Goal: Navigation & Orientation: Find specific page/section

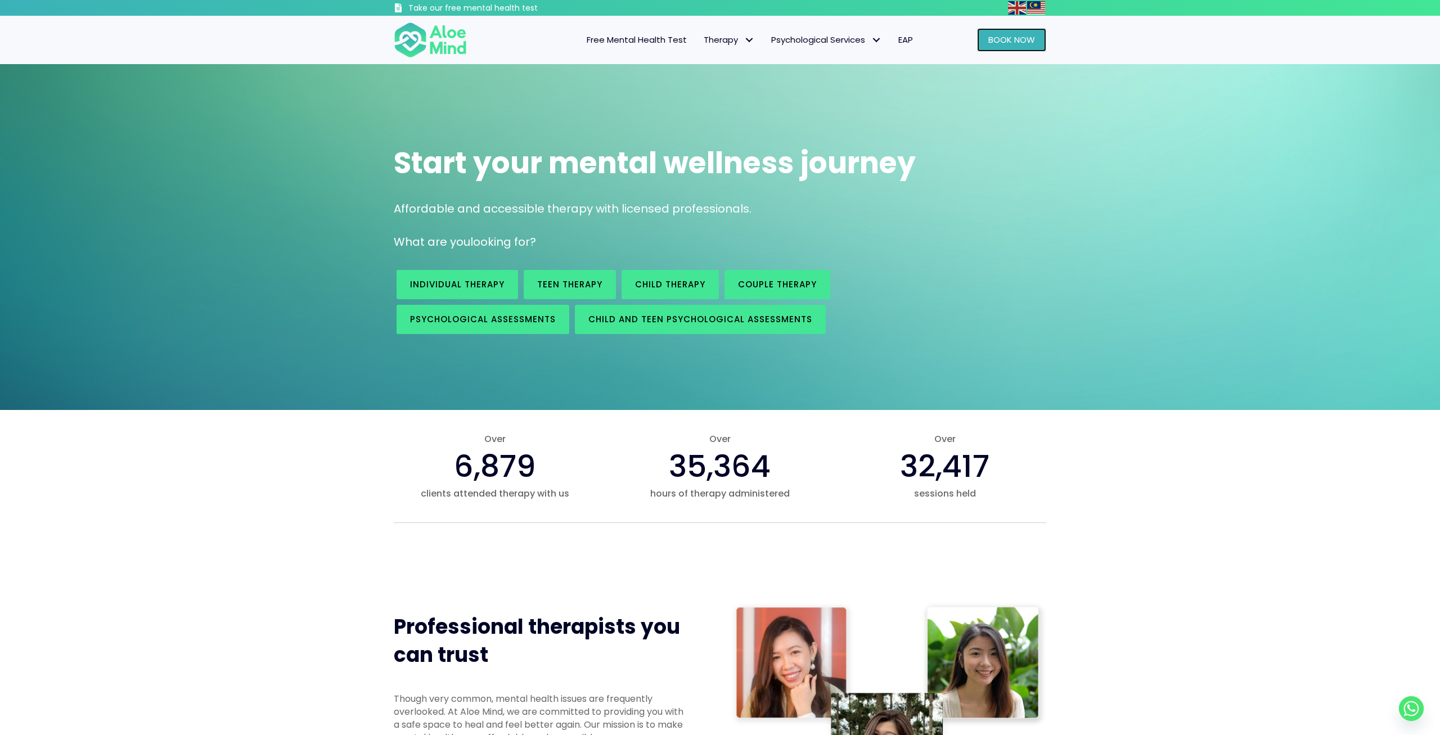
click at [1009, 37] on span "Book Now" at bounding box center [1011, 40] width 47 height 12
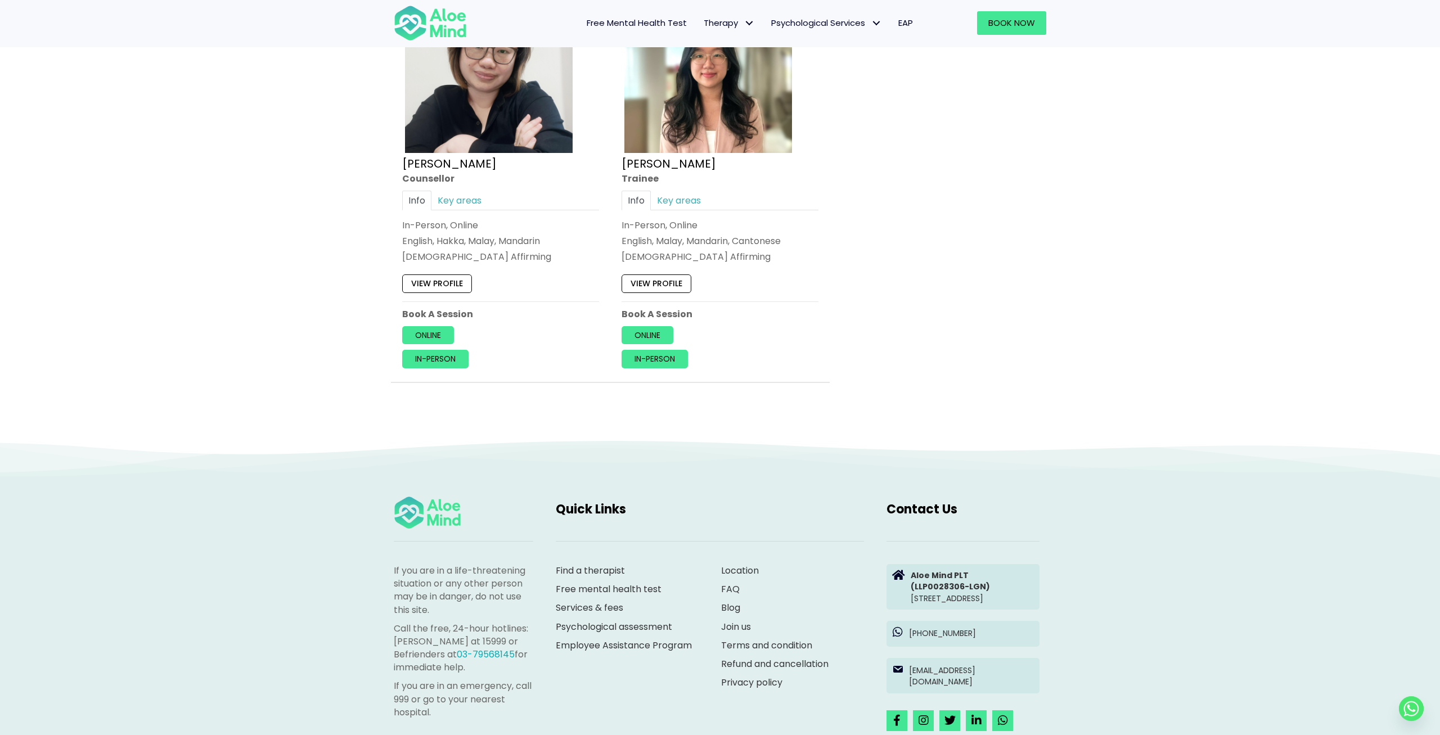
scroll to position [5235, 0]
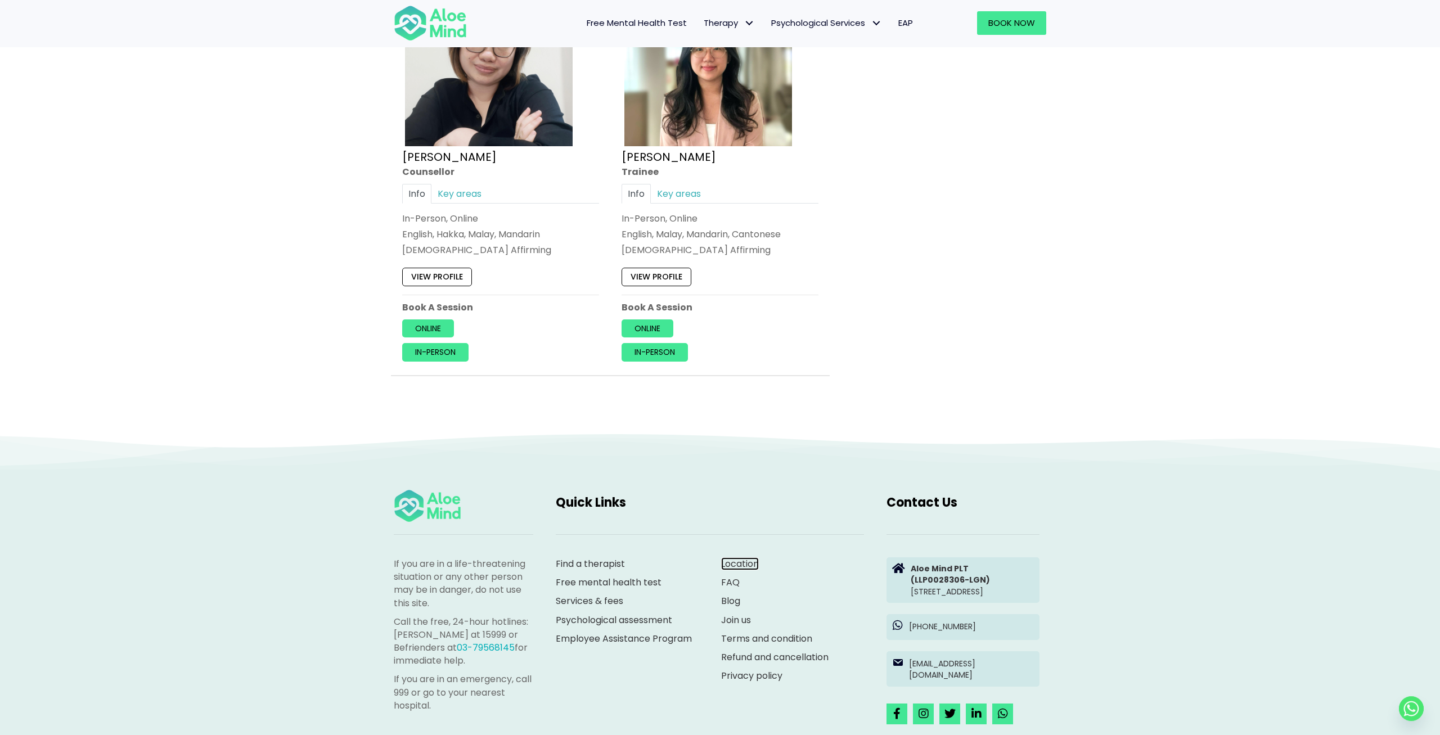
click at [725, 557] on link "Location" at bounding box center [740, 563] width 38 height 13
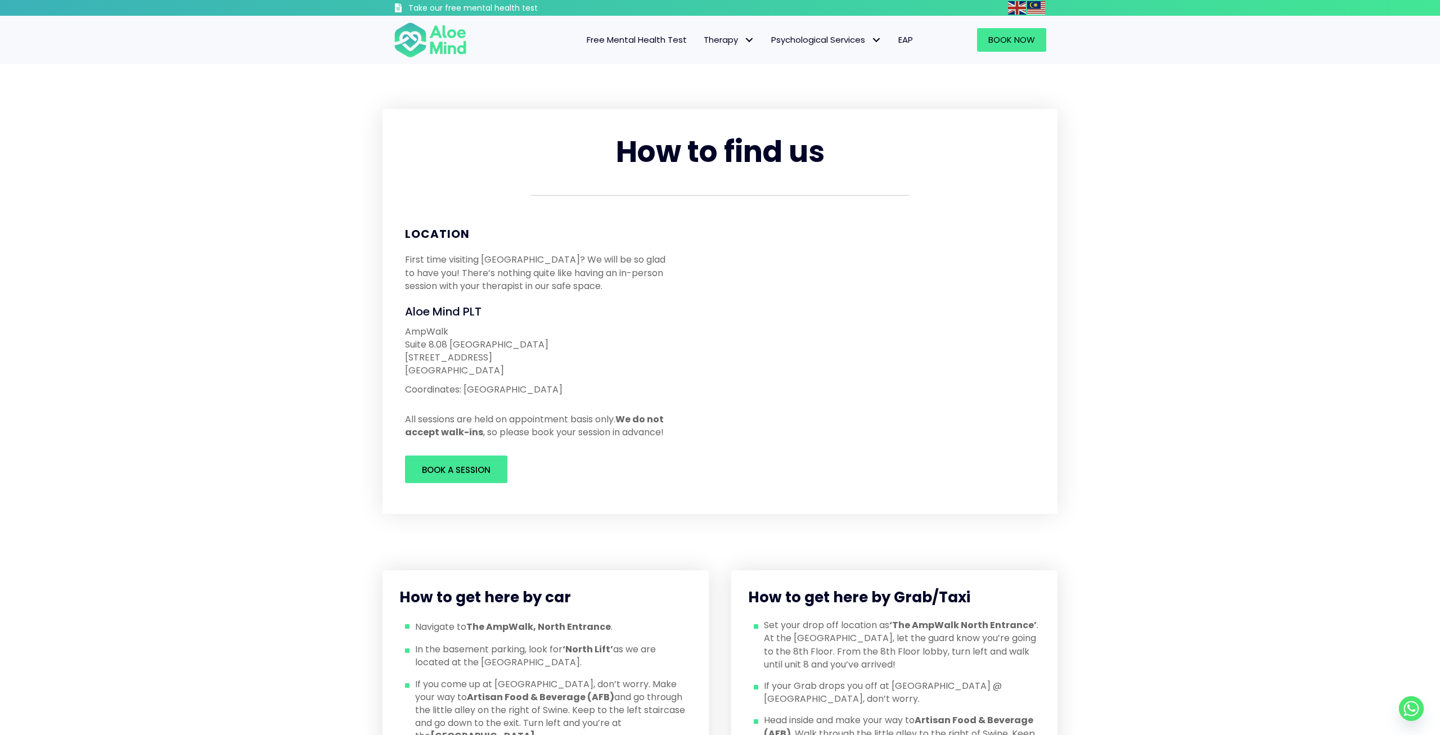
click at [910, 45] on span "EAP" at bounding box center [905, 40] width 15 height 12
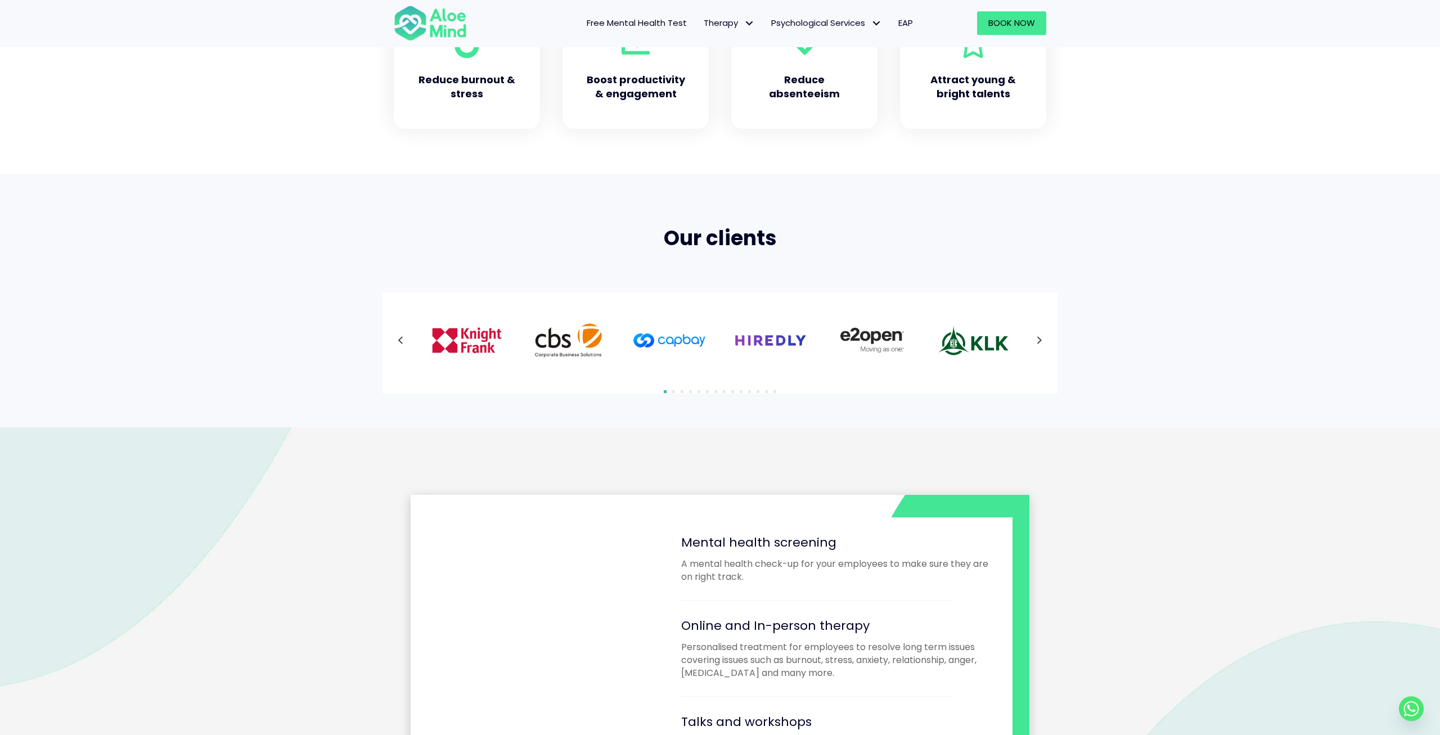
scroll to position [585, 0]
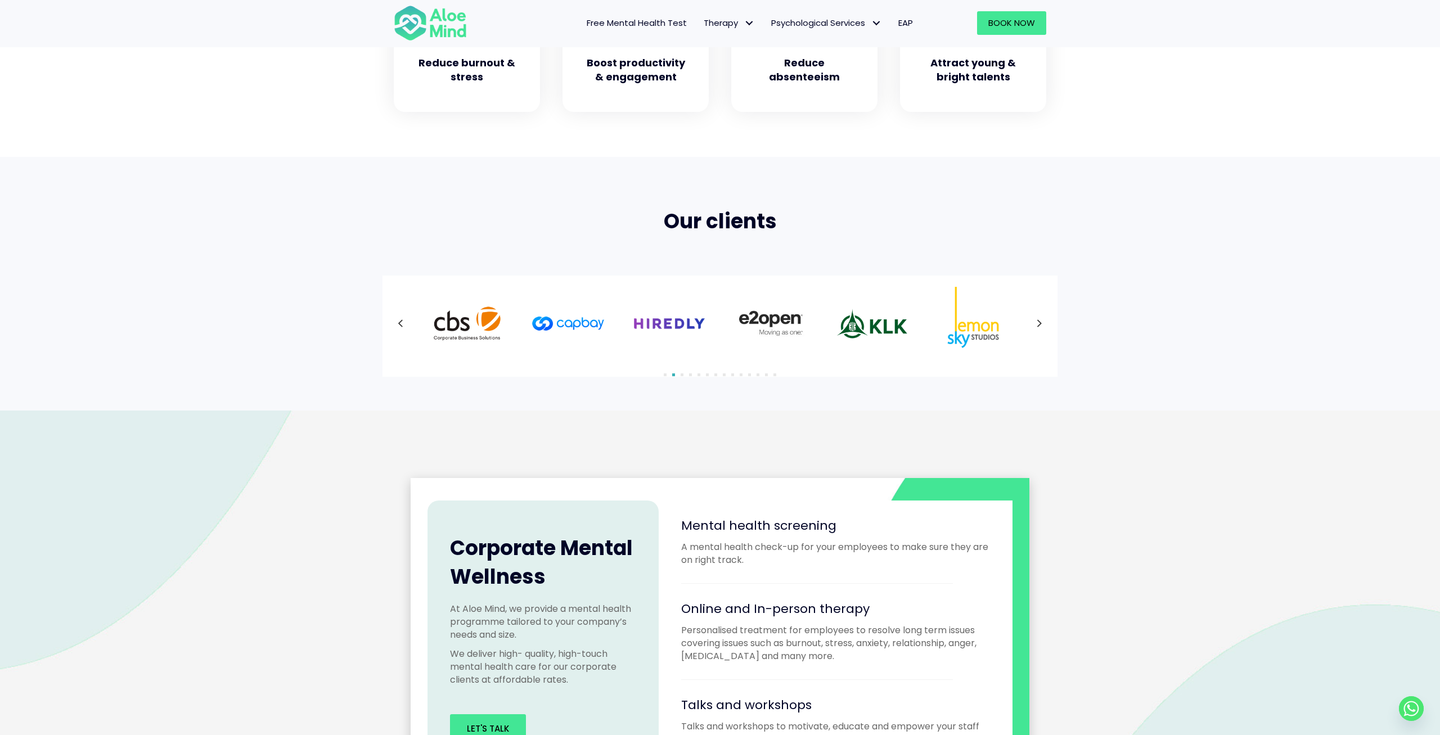
click at [1040, 323] on icon at bounding box center [1040, 323] width 6 height 15
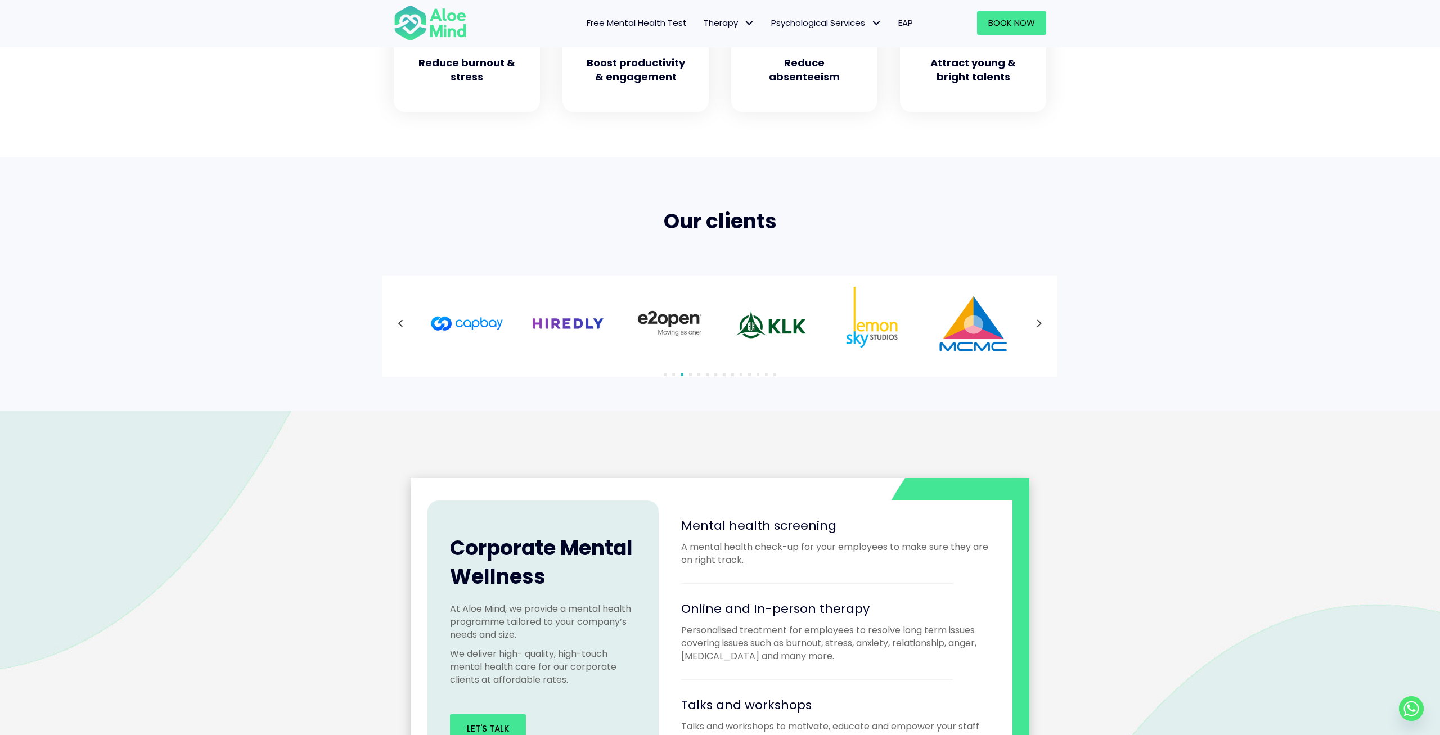
click at [1040, 323] on div at bounding box center [720, 323] width 653 height 73
click at [1040, 323] on icon at bounding box center [1040, 323] width 6 height 15
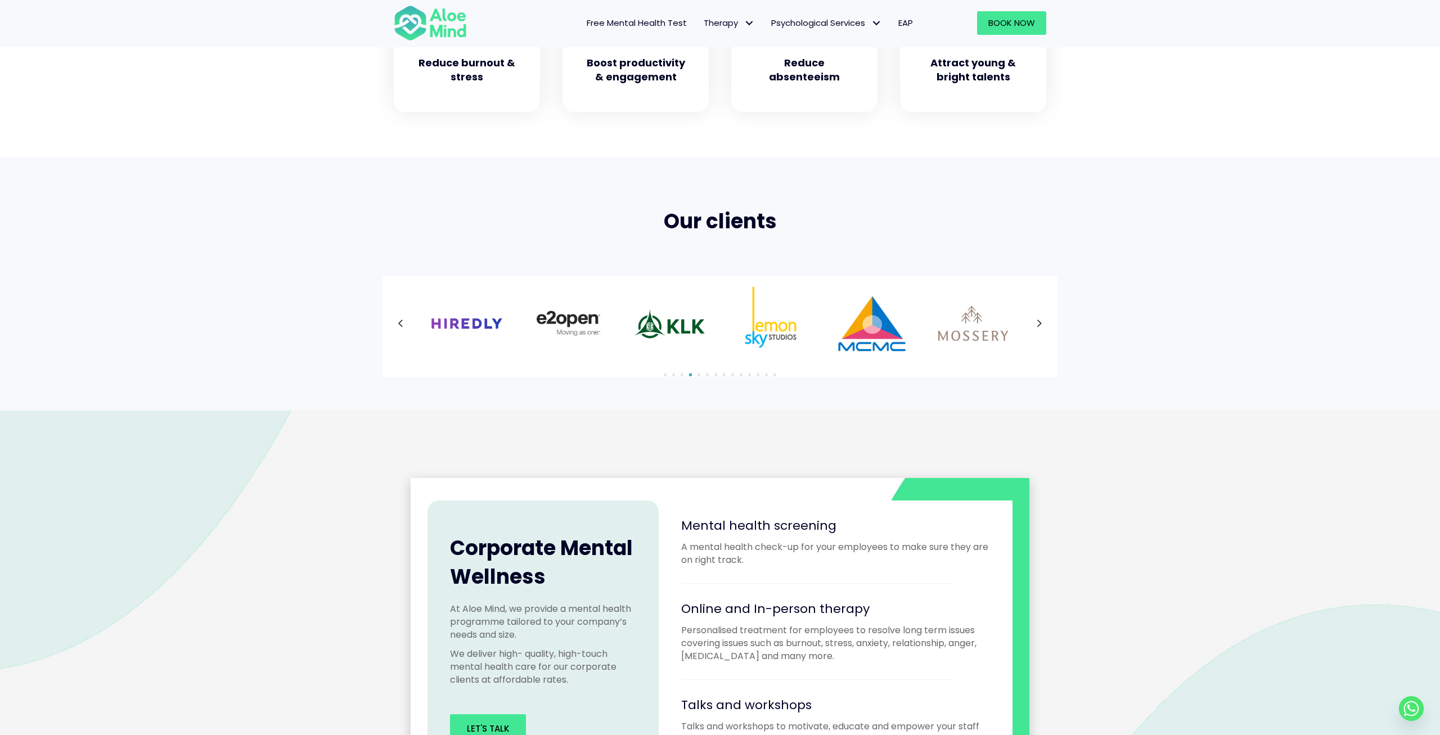
click at [1040, 323] on div at bounding box center [720, 323] width 653 height 73
click at [1040, 323] on icon at bounding box center [1040, 323] width 6 height 15
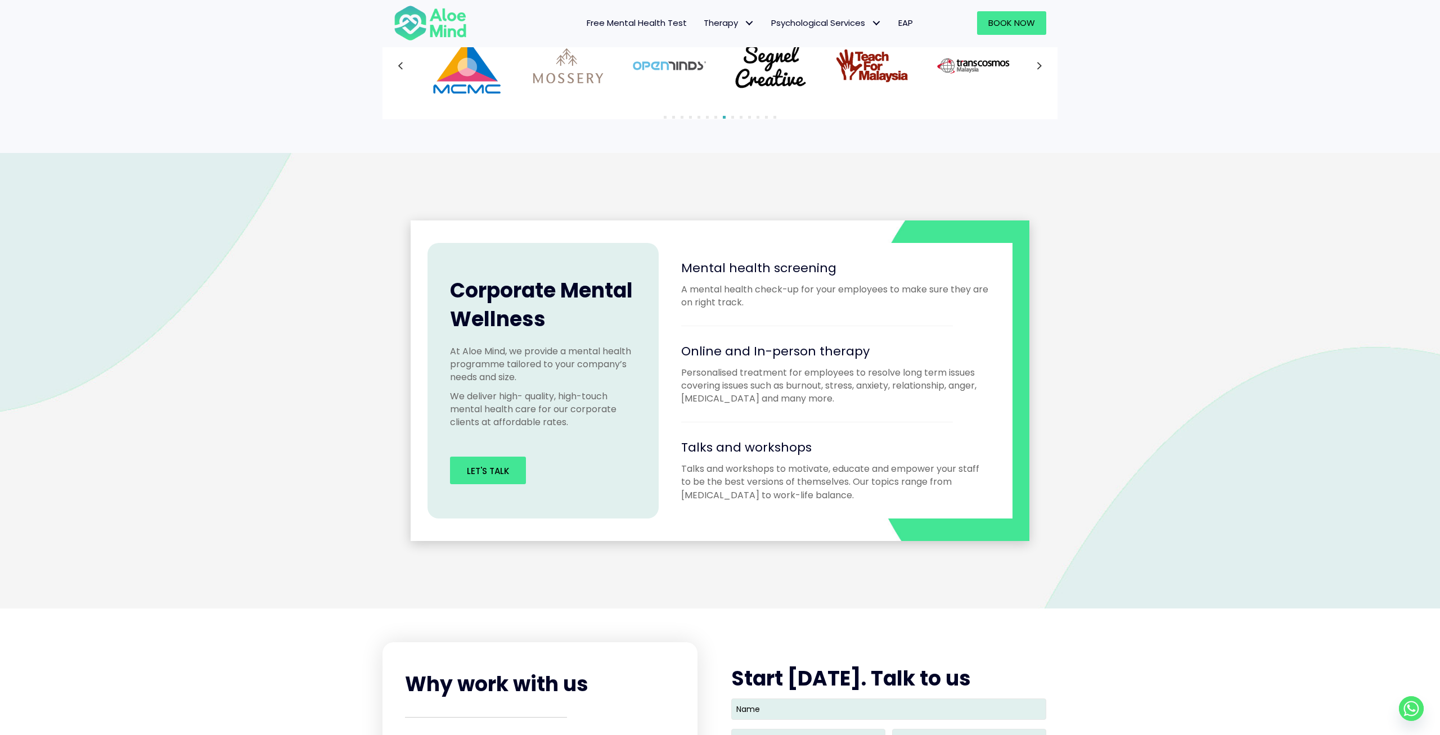
scroll to position [826, 0]
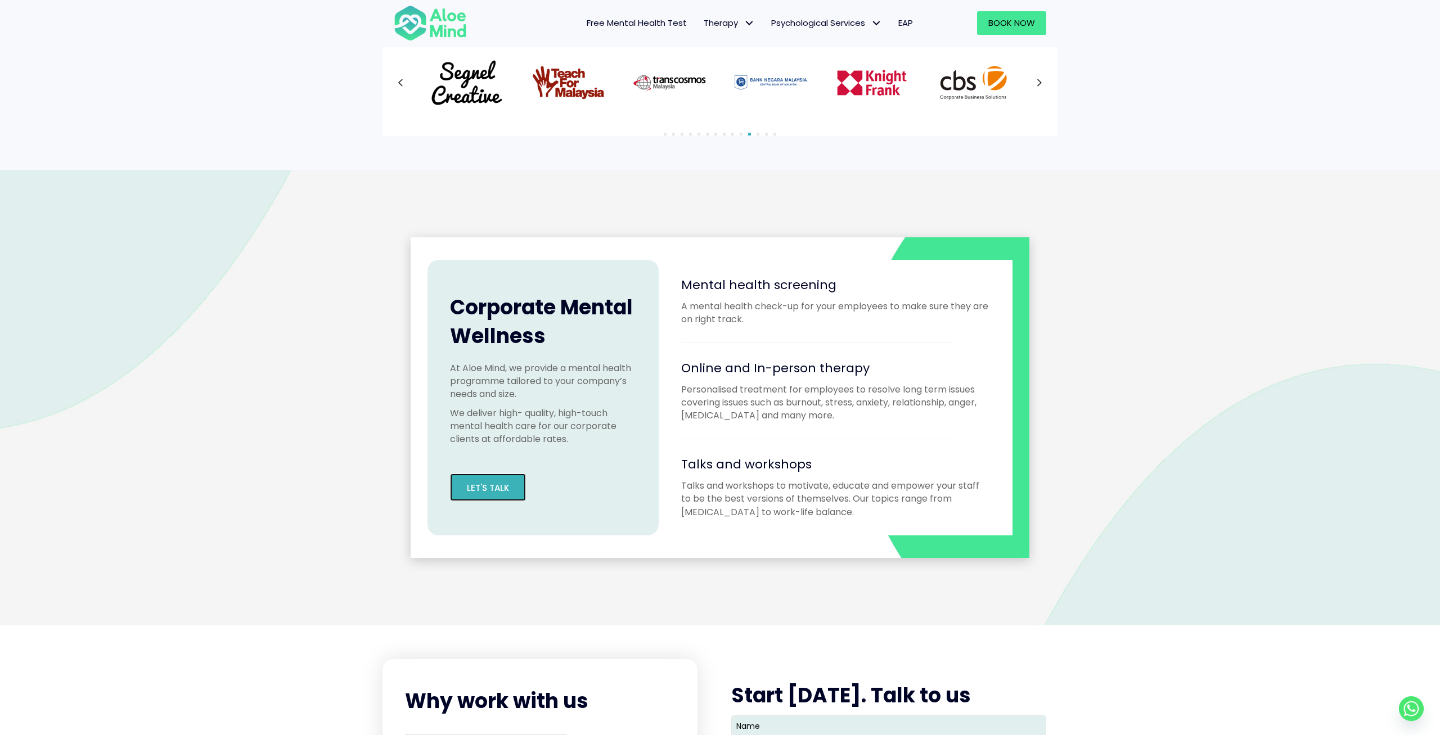
click at [514, 493] on link "Let's Talk" at bounding box center [488, 488] width 76 height 28
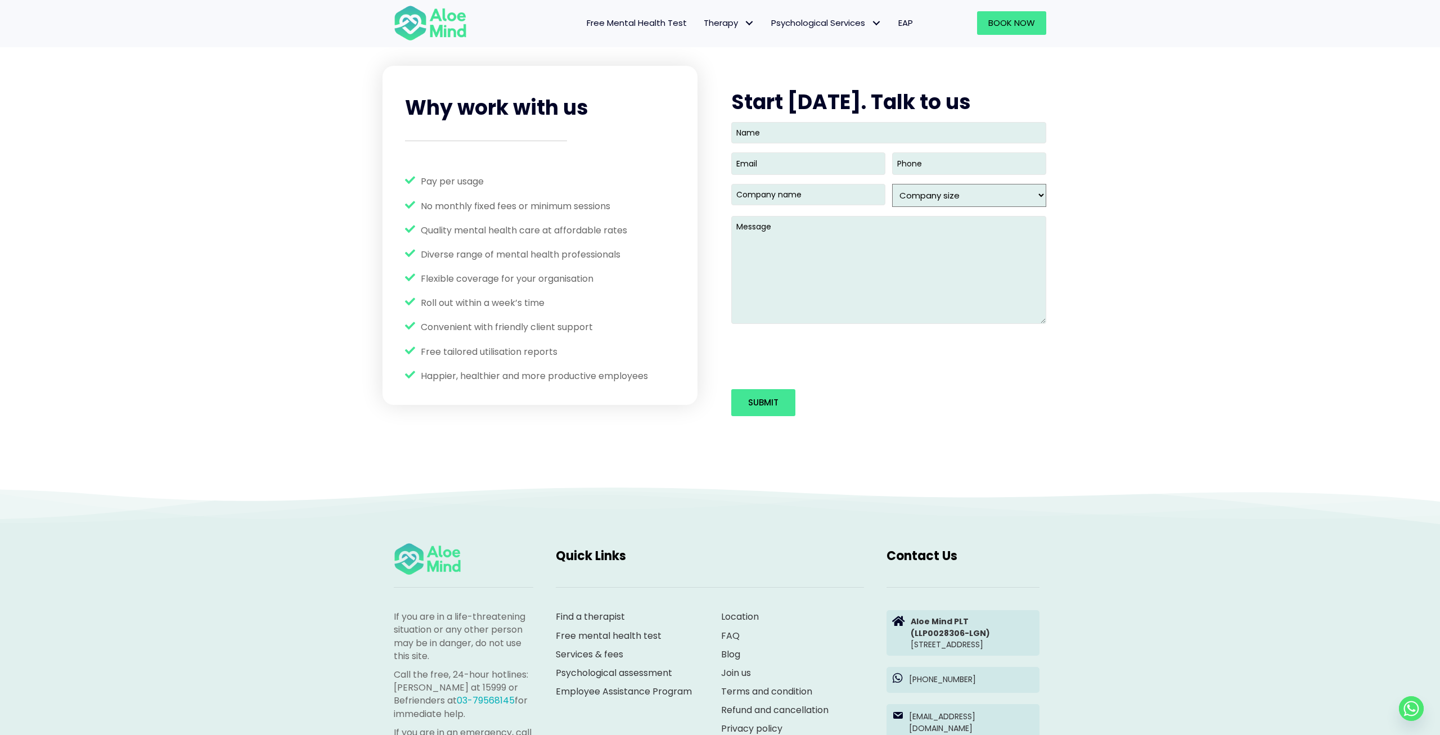
scroll to position [1428, 0]
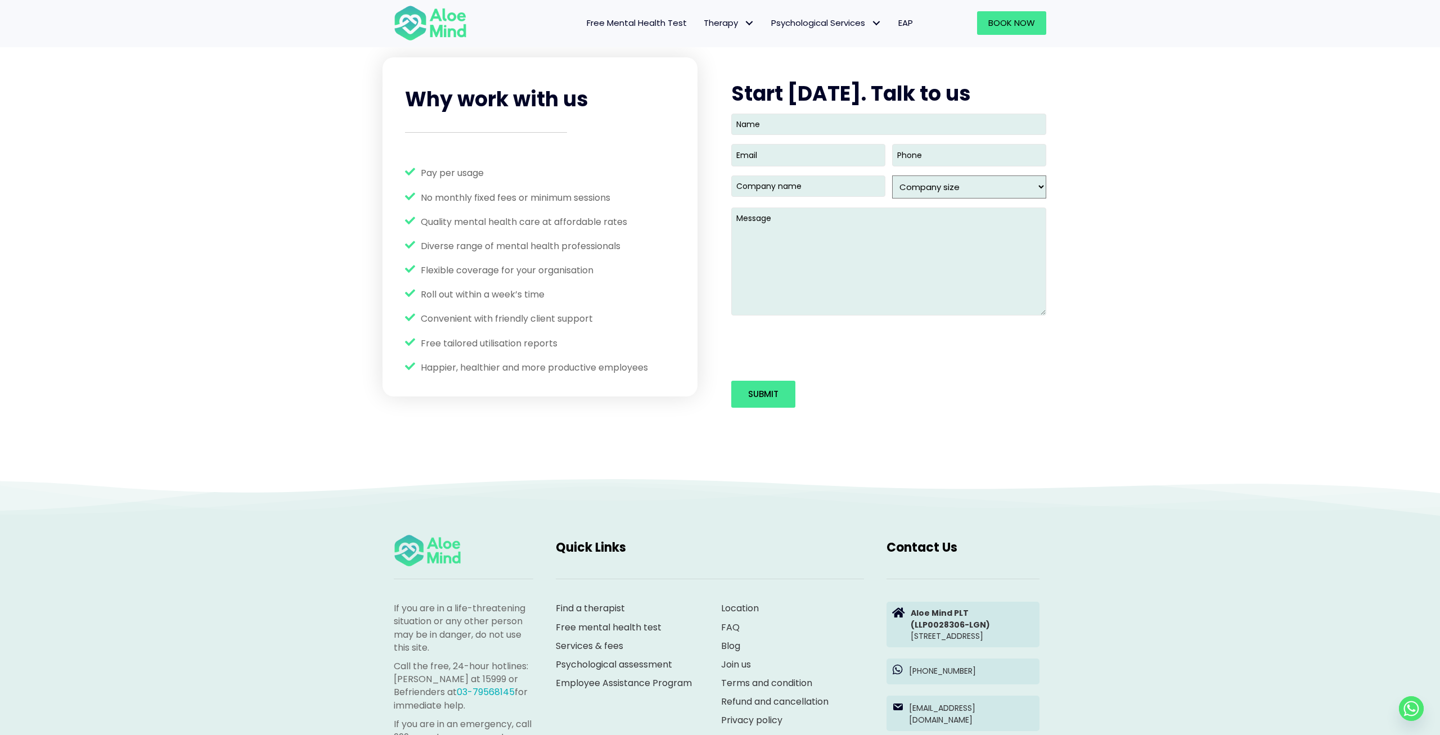
click at [448, 460] on div "Why work with us Pay per usage No monthly fixed fees or minimum sessions Qualit…" at bounding box center [720, 251] width 1440 height 454
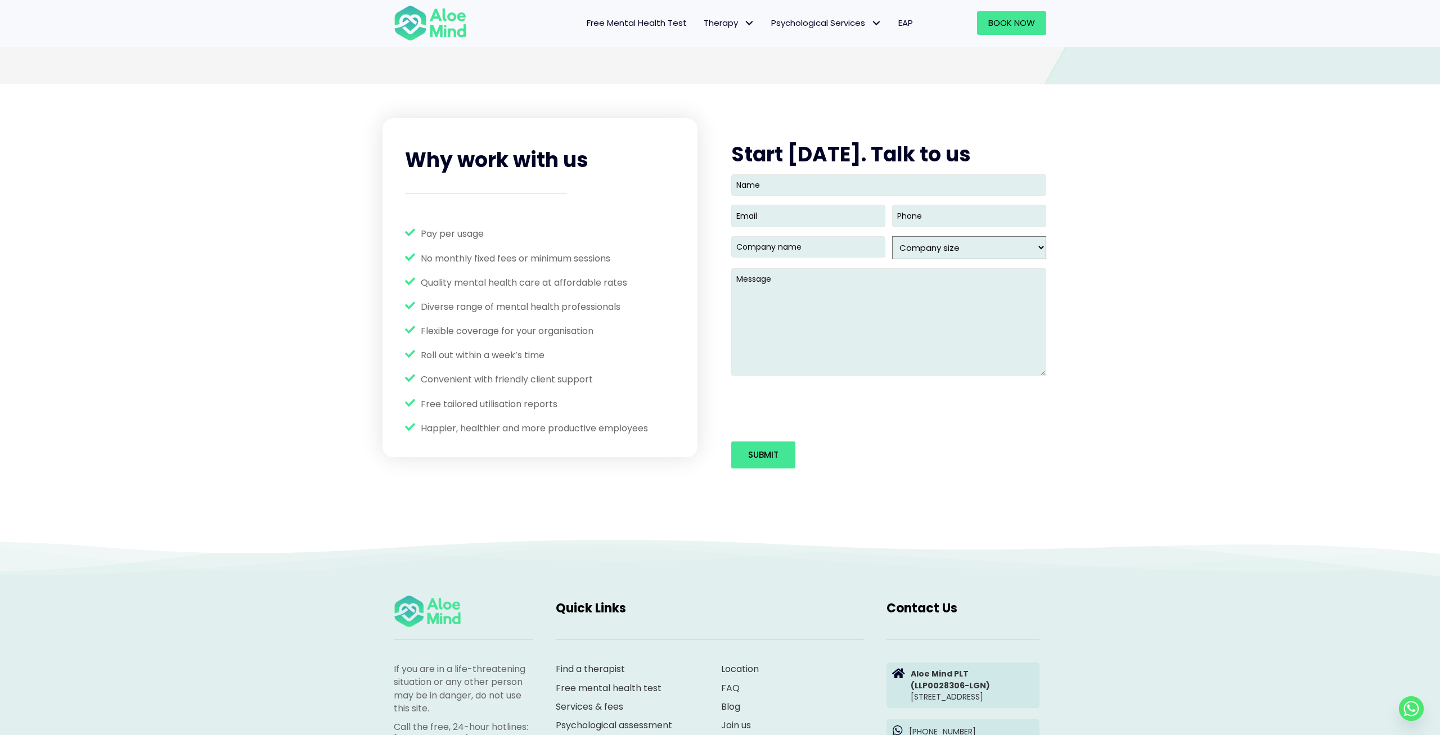
scroll to position [1252, 0]
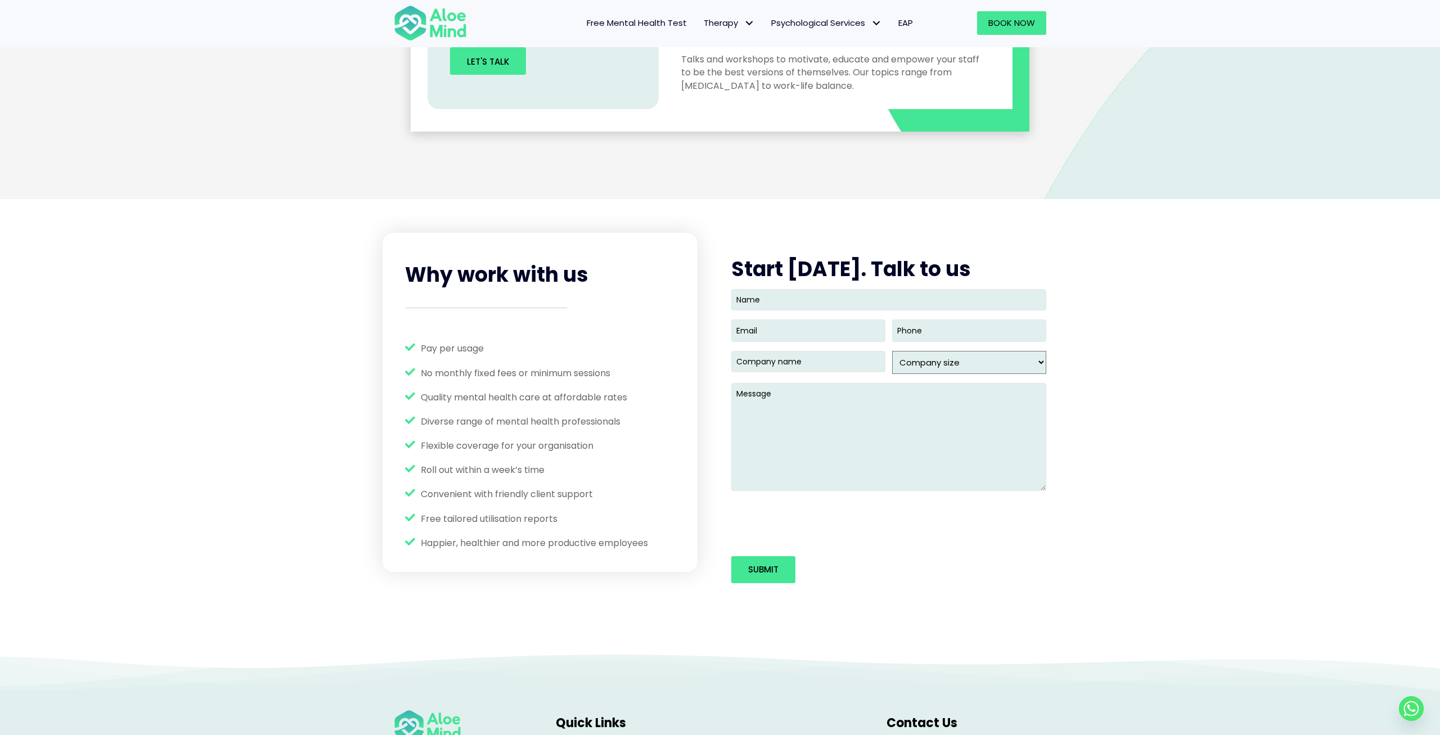
click at [913, 20] on link "EAP" at bounding box center [906, 23] width 32 height 24
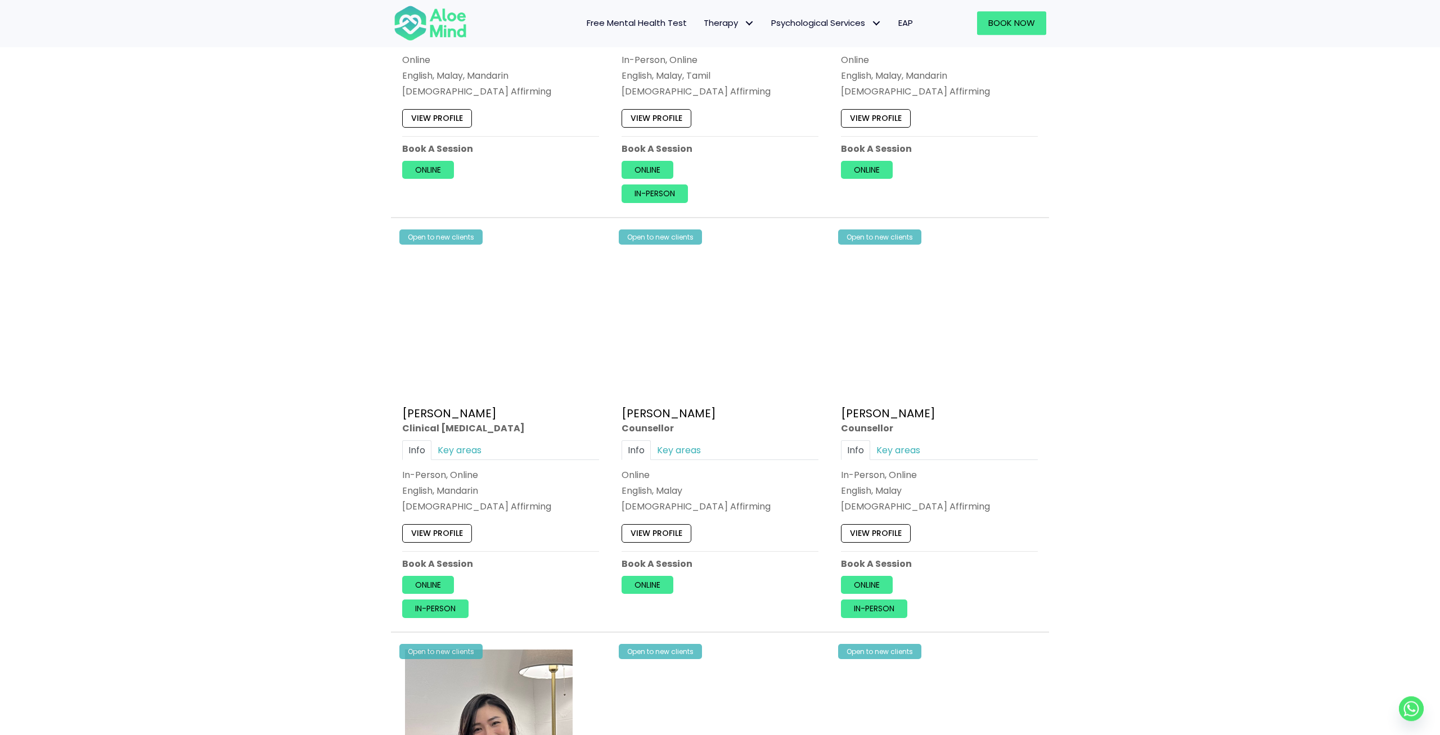
scroll to position [2587, 0]
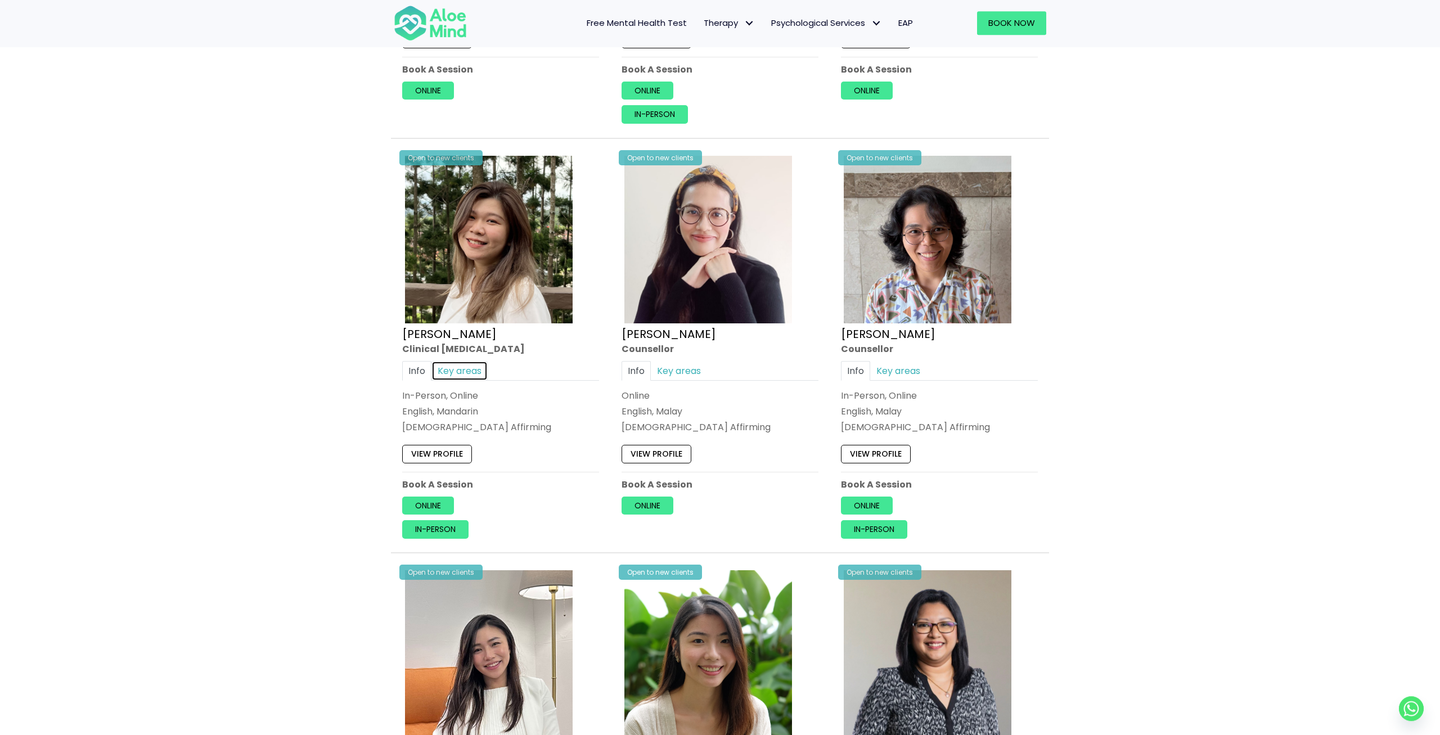
click at [452, 361] on link "Key areas" at bounding box center [459, 371] width 56 height 20
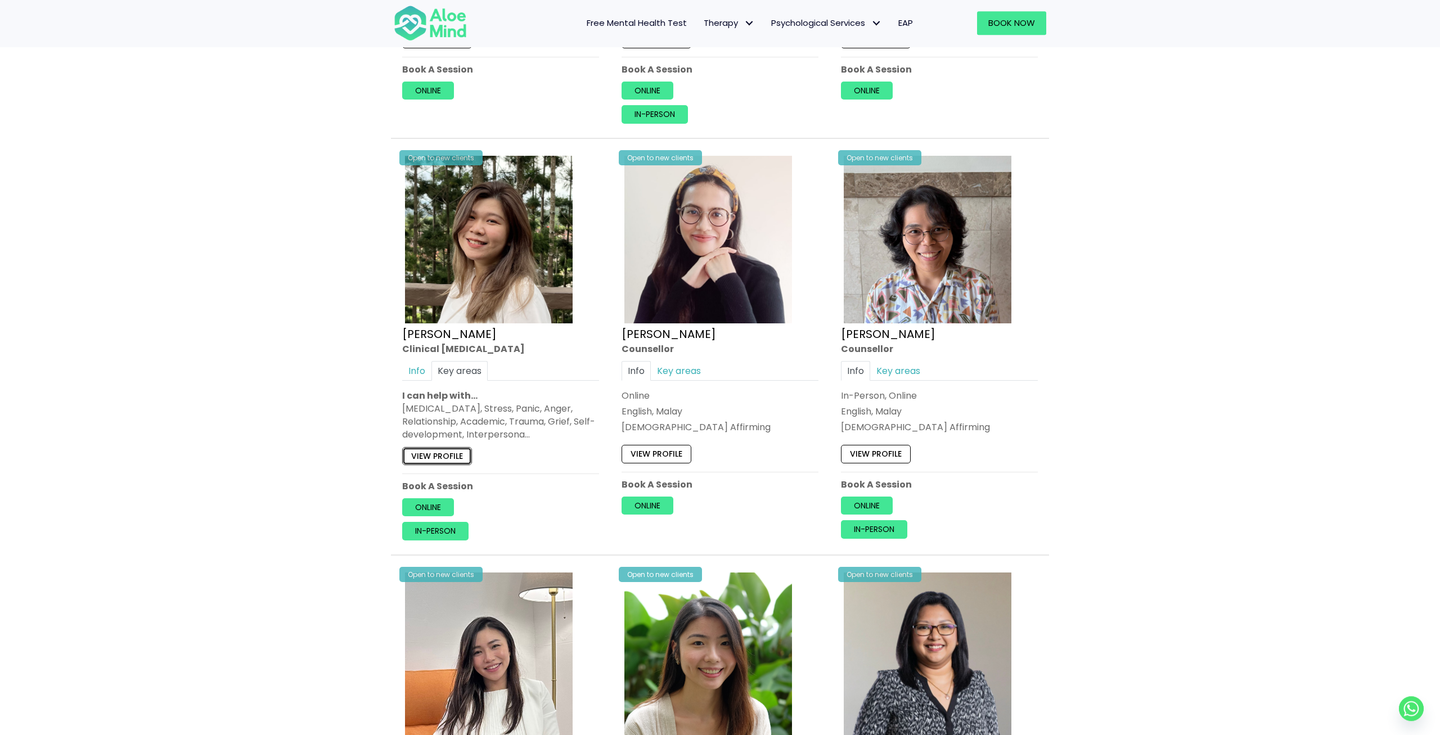
click at [442, 448] on link "View profile" at bounding box center [437, 456] width 70 height 18
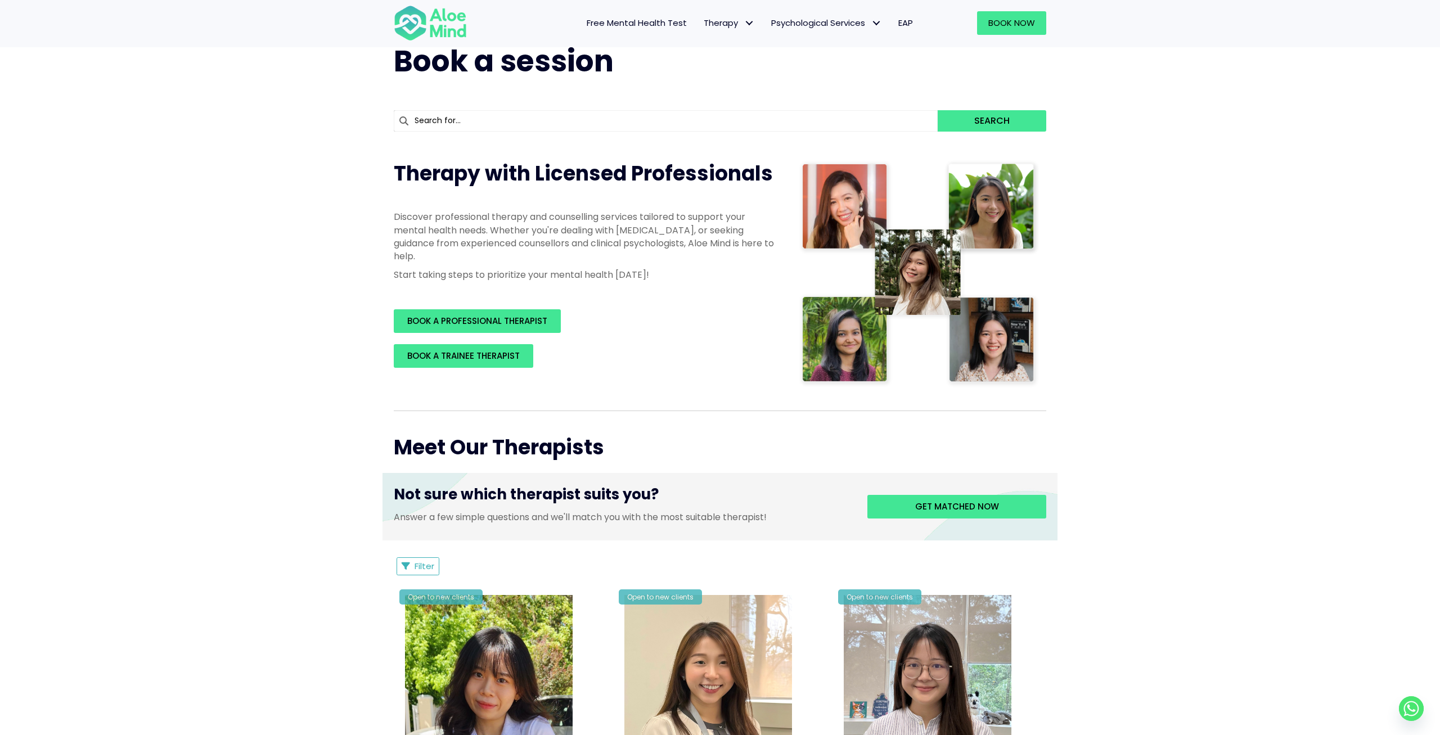
scroll to position [0, 0]
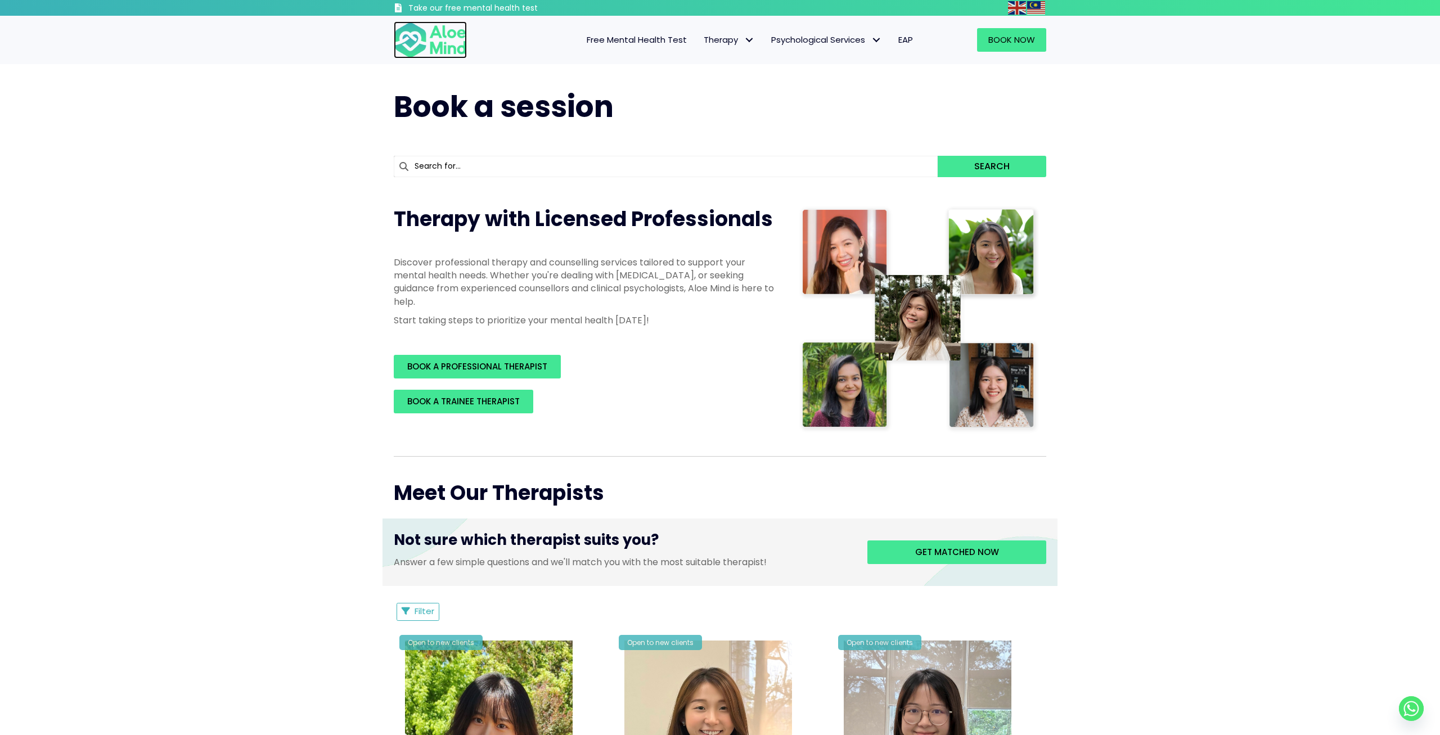
click at [434, 35] on img at bounding box center [430, 39] width 73 height 37
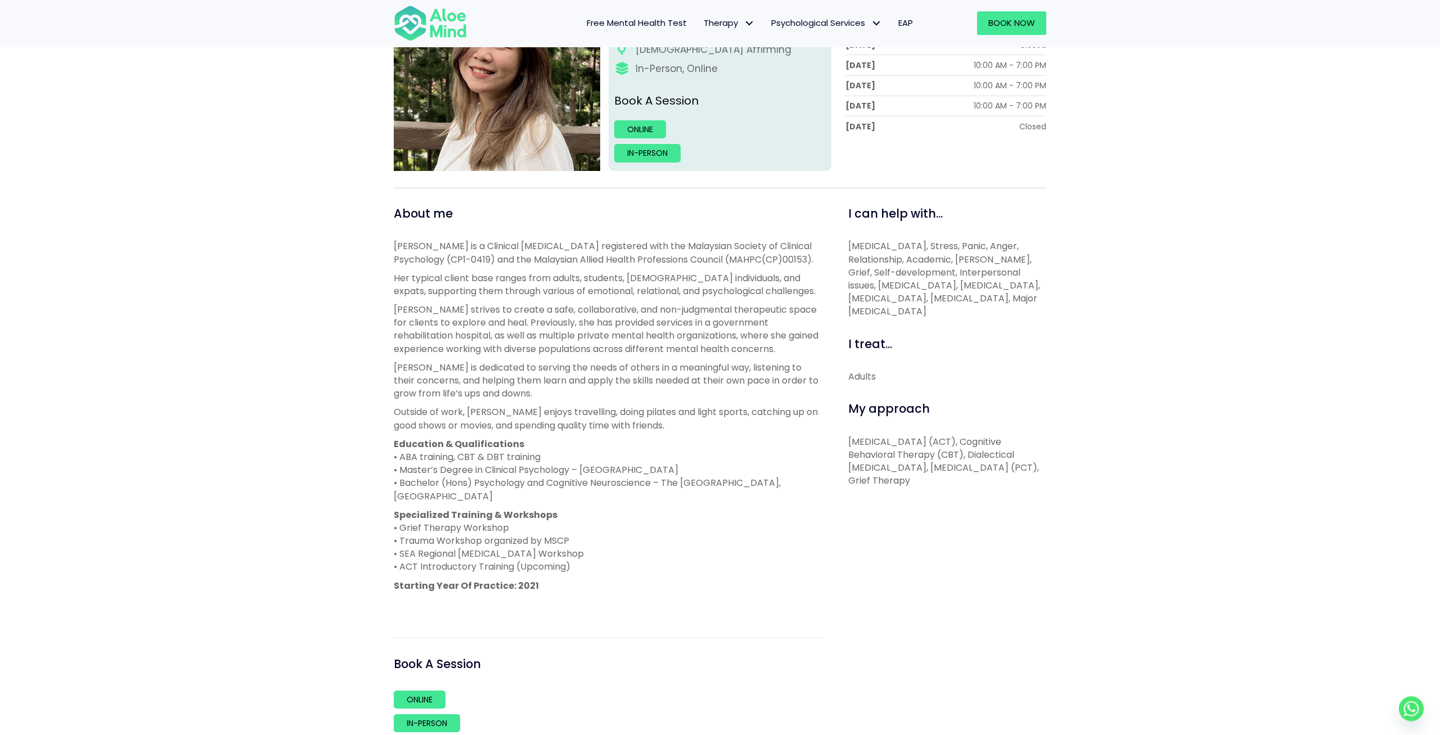
scroll to position [293, 0]
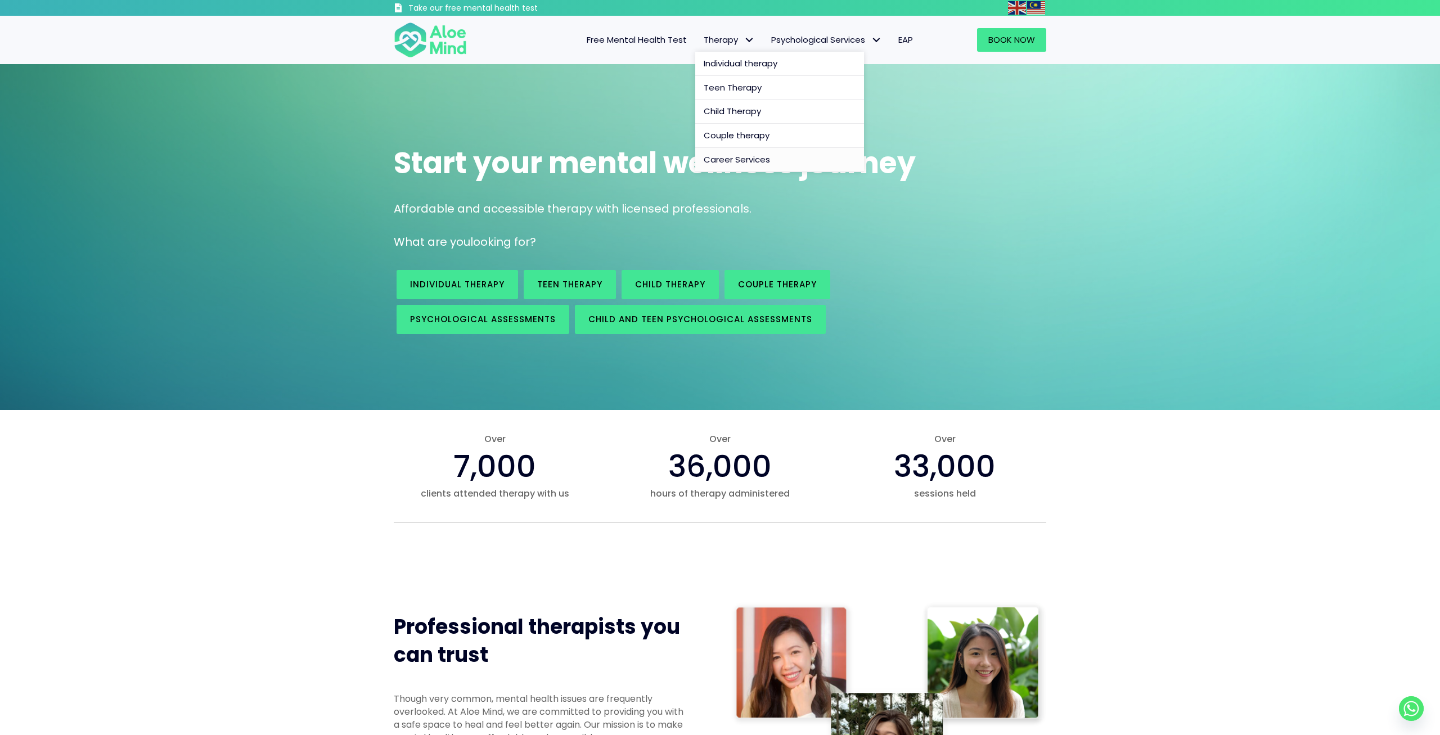
click at [752, 158] on span "Career Services" at bounding box center [737, 160] width 66 height 12
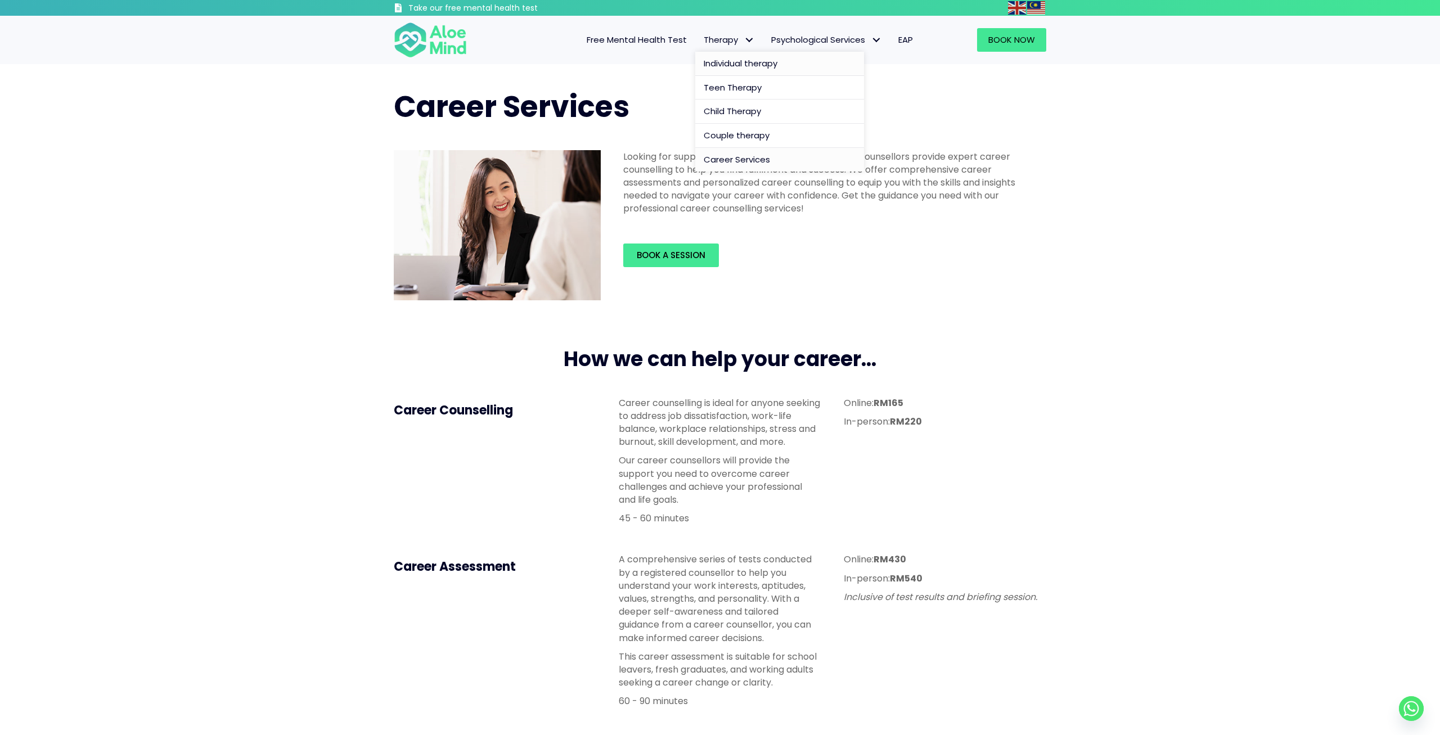
click at [734, 67] on span "Individual therapy" at bounding box center [741, 63] width 74 height 12
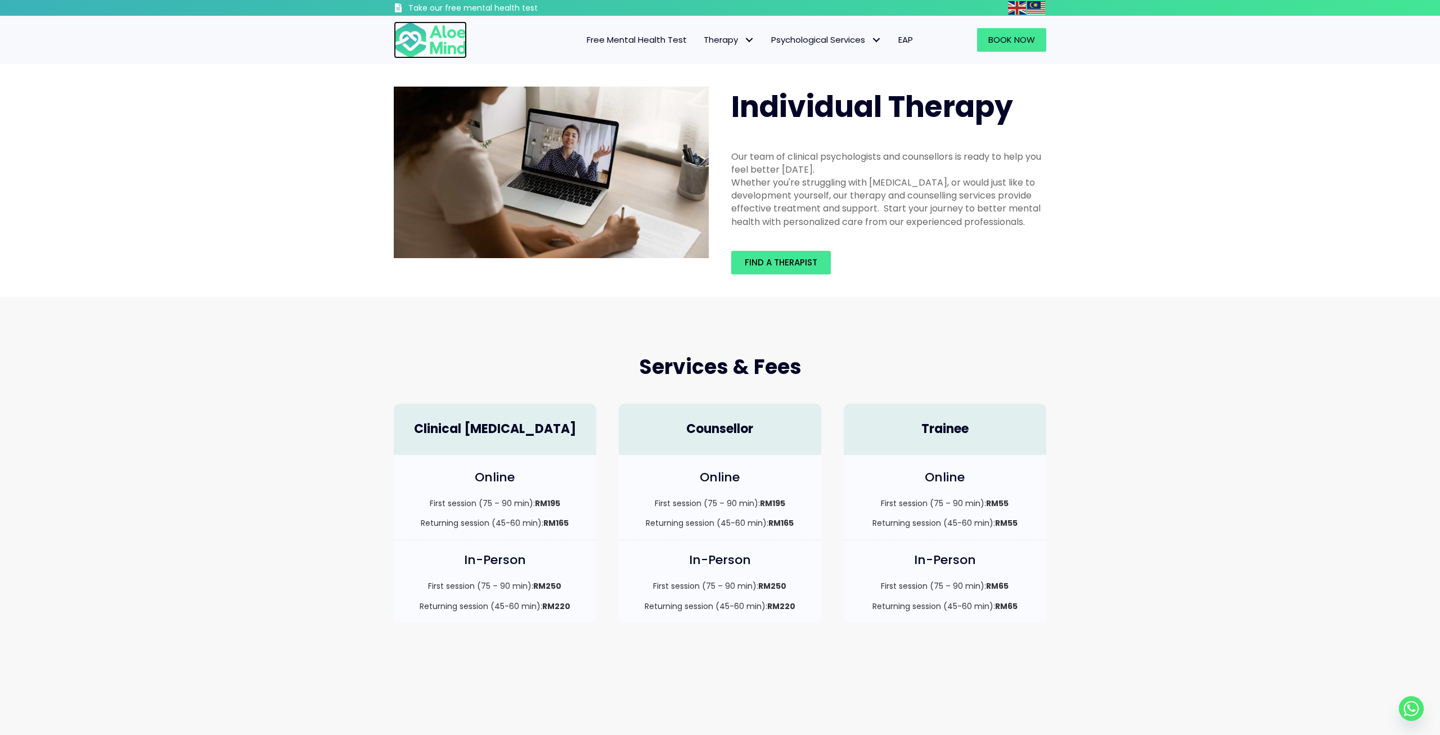
click at [430, 49] on img at bounding box center [430, 39] width 73 height 37
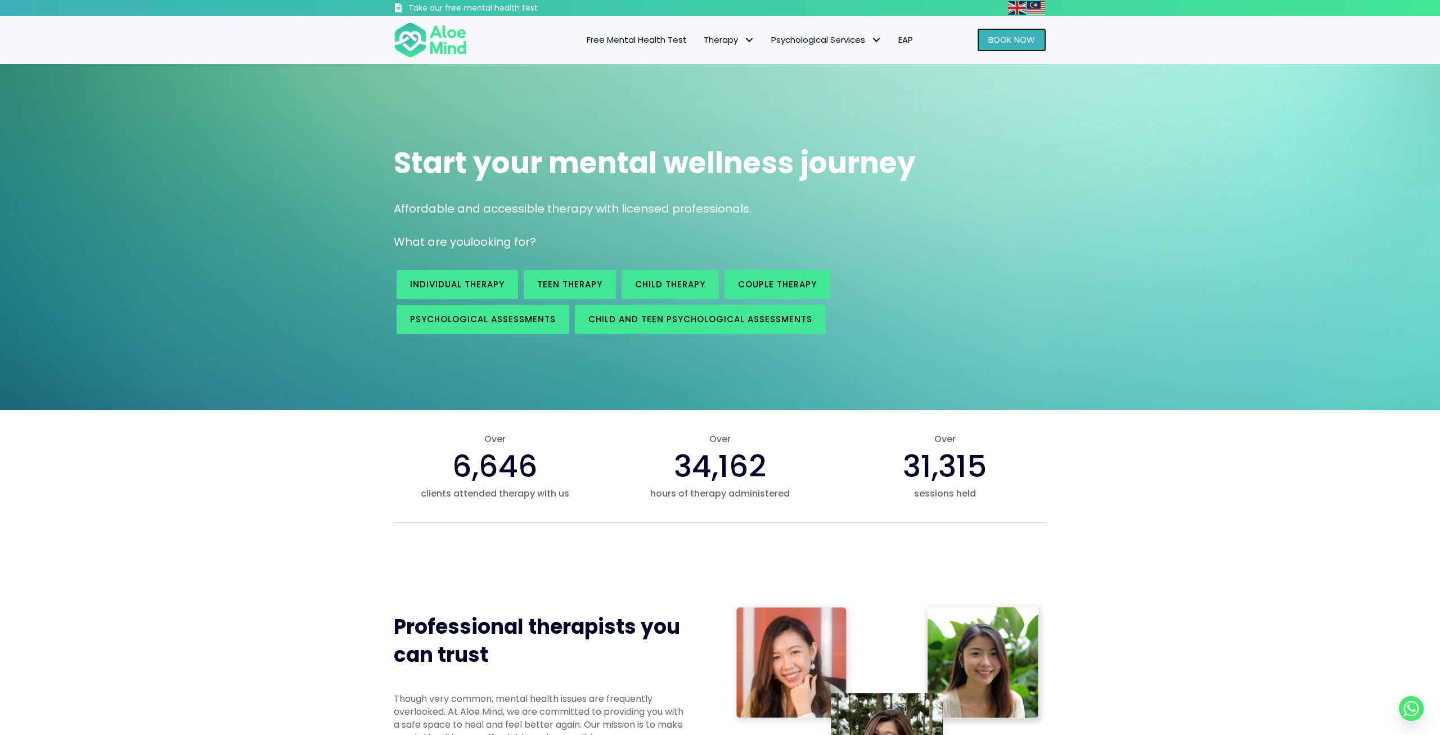
click at [990, 44] on span "Book Now" at bounding box center [1011, 40] width 47 height 12
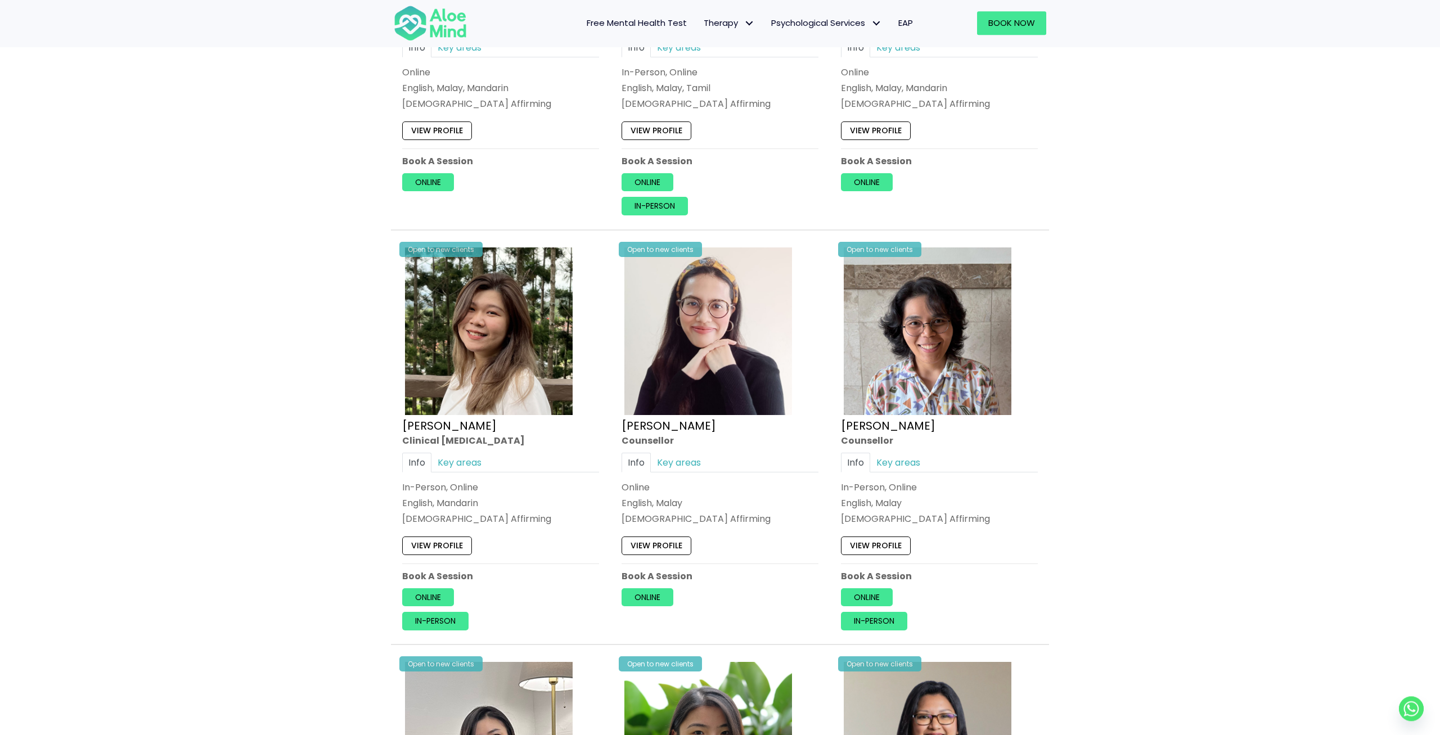
scroll to position [2515, 0]
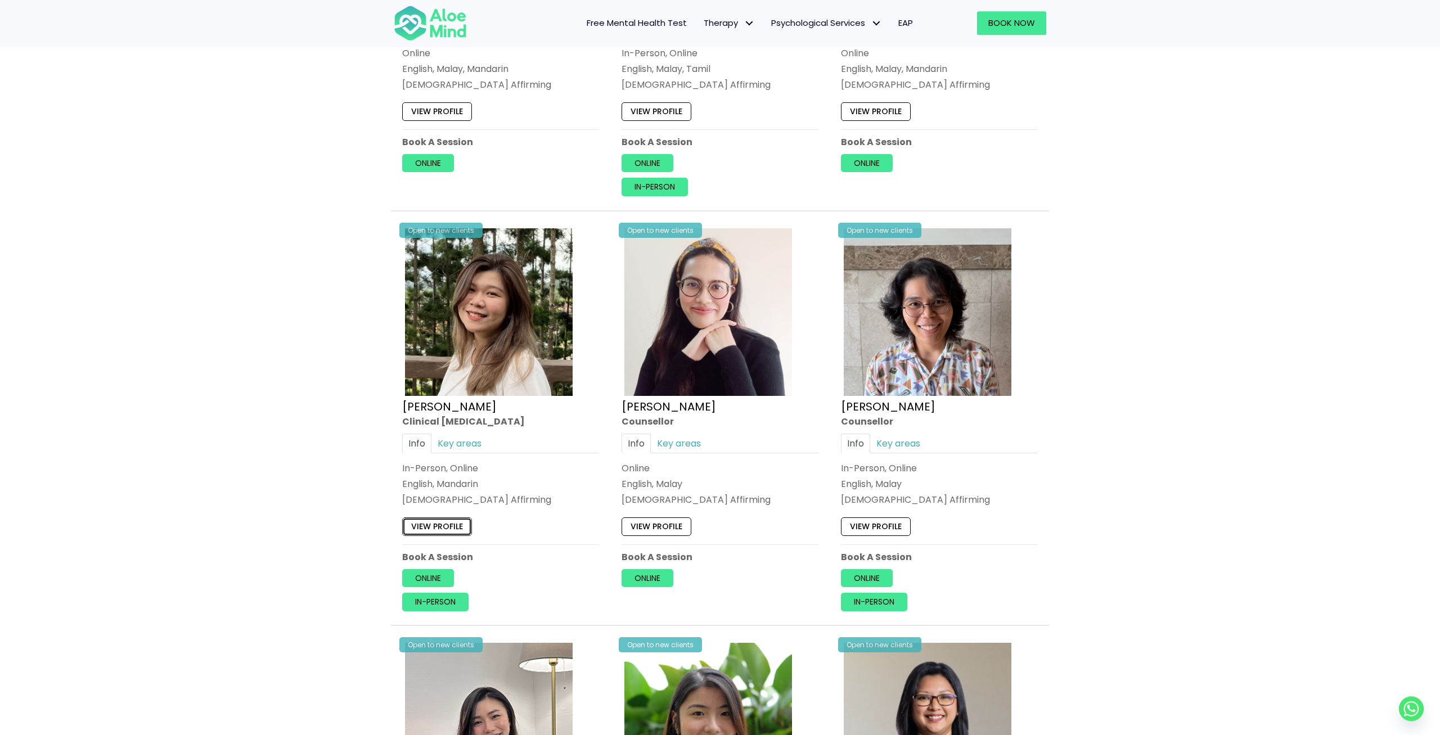
click at [441, 527] on link "View profile" at bounding box center [437, 527] width 70 height 18
